Goal: Task Accomplishment & Management: Manage account settings

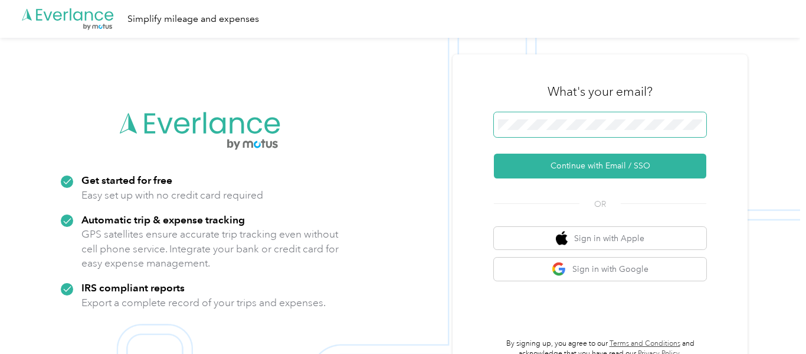
click at [546, 116] on span at bounding box center [600, 124] width 213 height 25
click at [494, 153] on button "Continue with Email / SSO" at bounding box center [600, 165] width 213 height 25
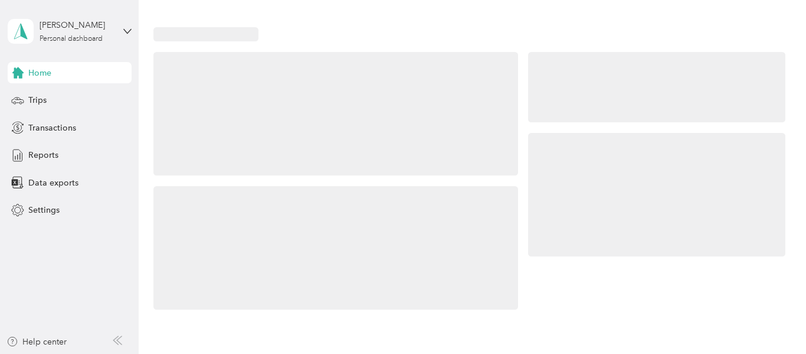
click at [594, 128] on div at bounding box center [656, 181] width 257 height 258
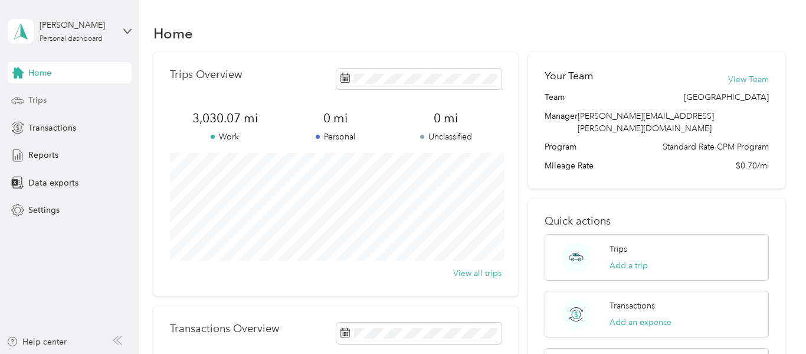
click at [27, 104] on div "Trips" at bounding box center [70, 100] width 124 height 21
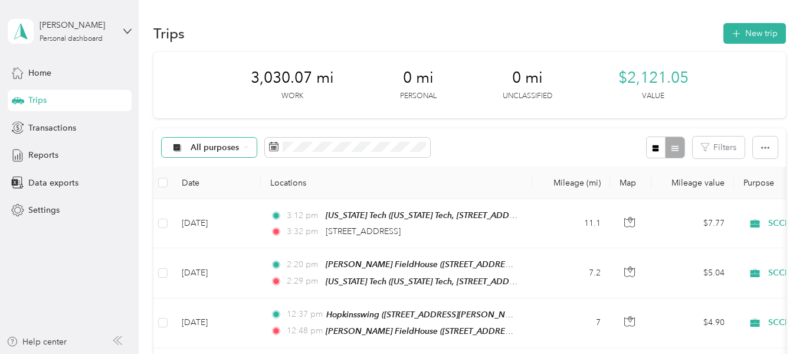
click at [242, 148] on div "All purposes" at bounding box center [210, 148] width 96 height 20
click at [375, 158] on div "All purposes Filters" at bounding box center [469, 147] width 633 height 38
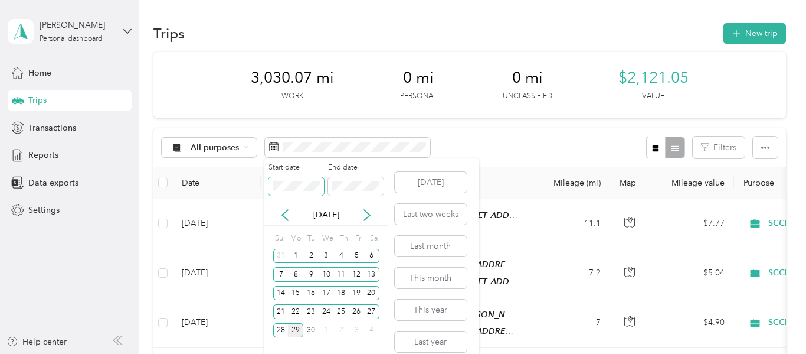
click at [309, 179] on span at bounding box center [296, 186] width 55 height 19
click at [295, 257] on div "1" at bounding box center [295, 256] width 15 height 15
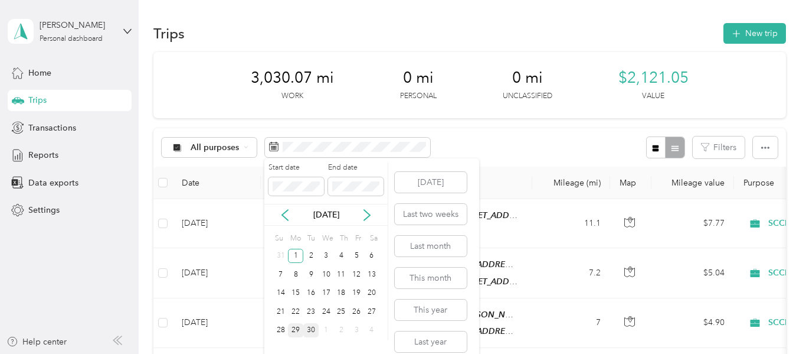
click at [315, 327] on div "30" at bounding box center [310, 330] width 15 height 15
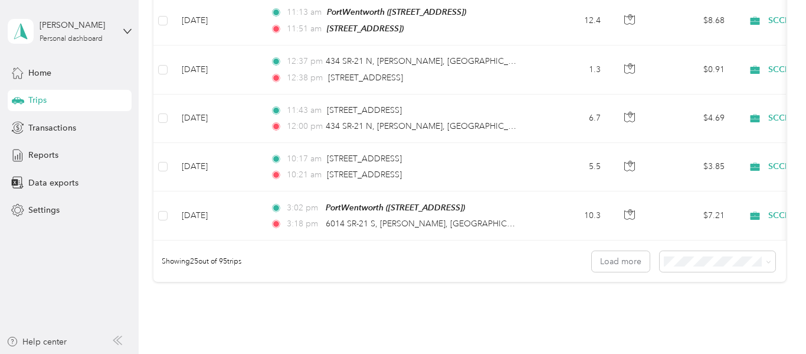
scroll to position [1188, 0]
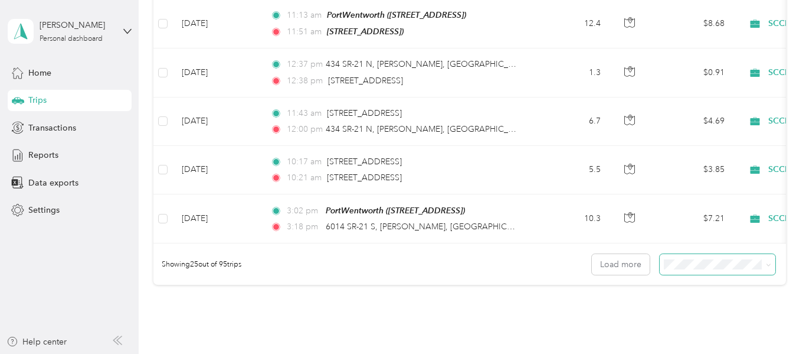
click at [734, 254] on span at bounding box center [718, 264] width 116 height 21
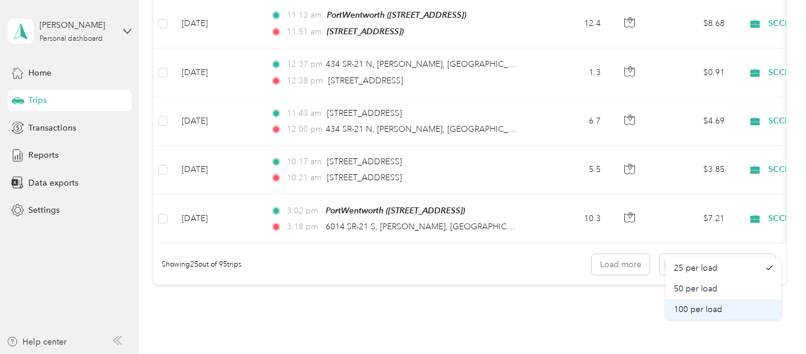
click at [700, 307] on span "100 per load" at bounding box center [698, 309] width 48 height 10
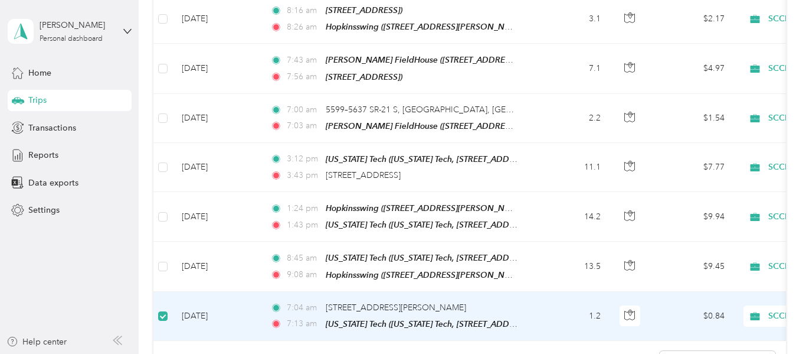
scroll to position [4543, 0]
